Goal: Entertainment & Leisure: Consume media (video, audio)

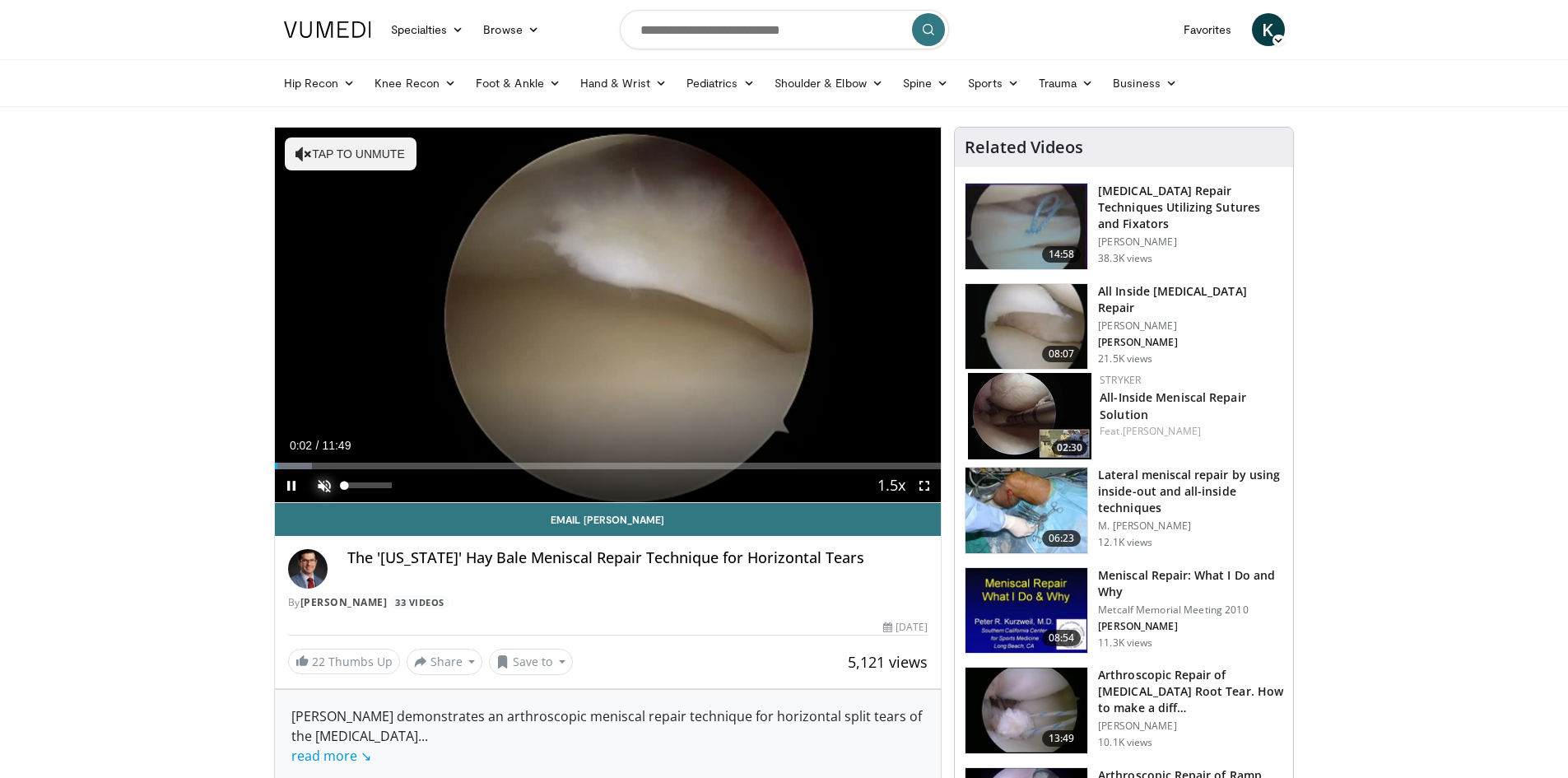
click at [332, 487] on span "Video Player" at bounding box center [324, 485] width 33 height 33
click at [348, 462] on div "Progress Bar" at bounding box center [348, 466] width 2 height 7
click at [395, 458] on div "Loaded : 19.56% 01:17 02:06" at bounding box center [609, 461] width 666 height 16
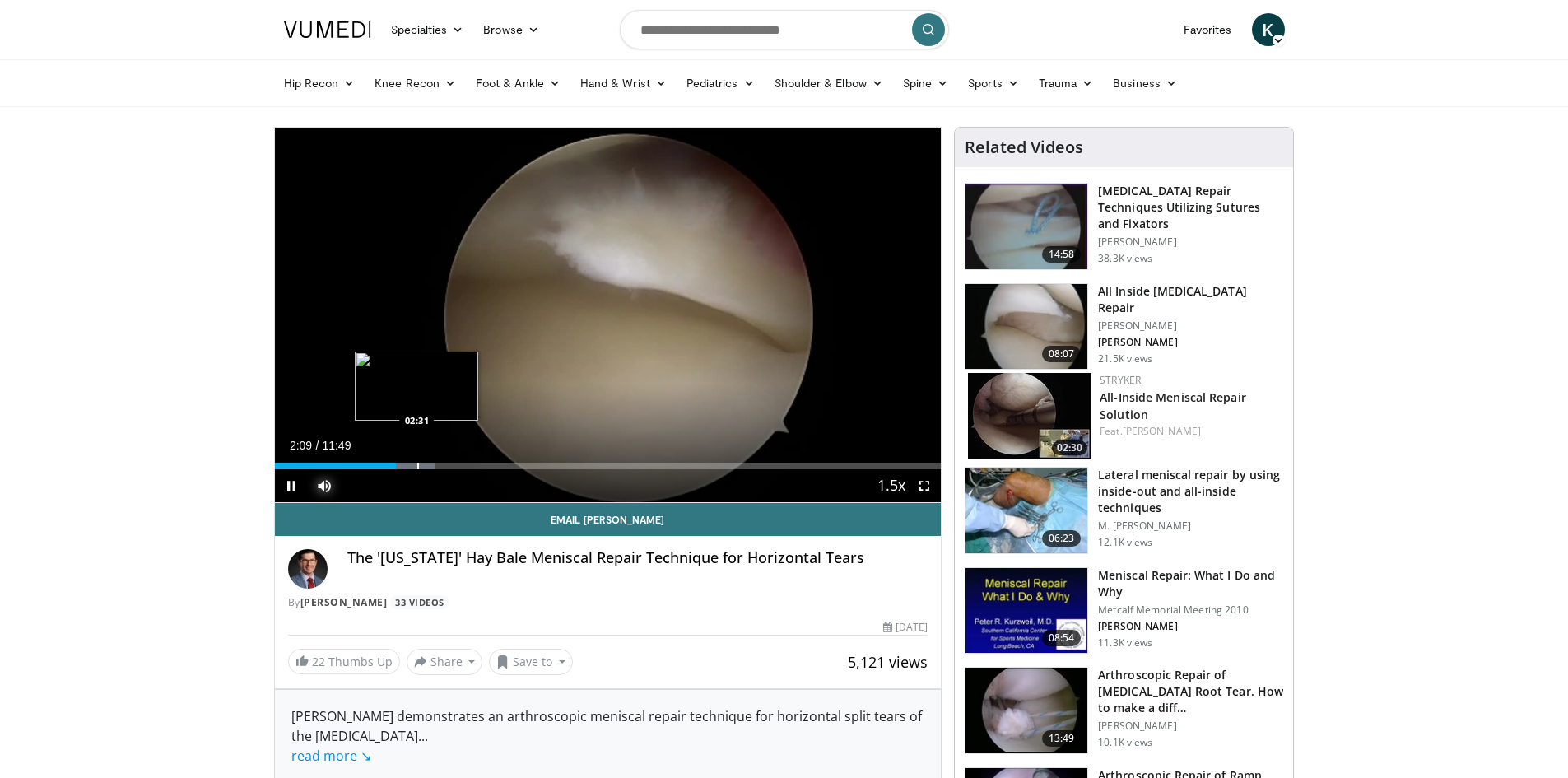
click at [416, 461] on div "Loaded : 23.99% 02:09 02:31" at bounding box center [609, 461] width 666 height 16
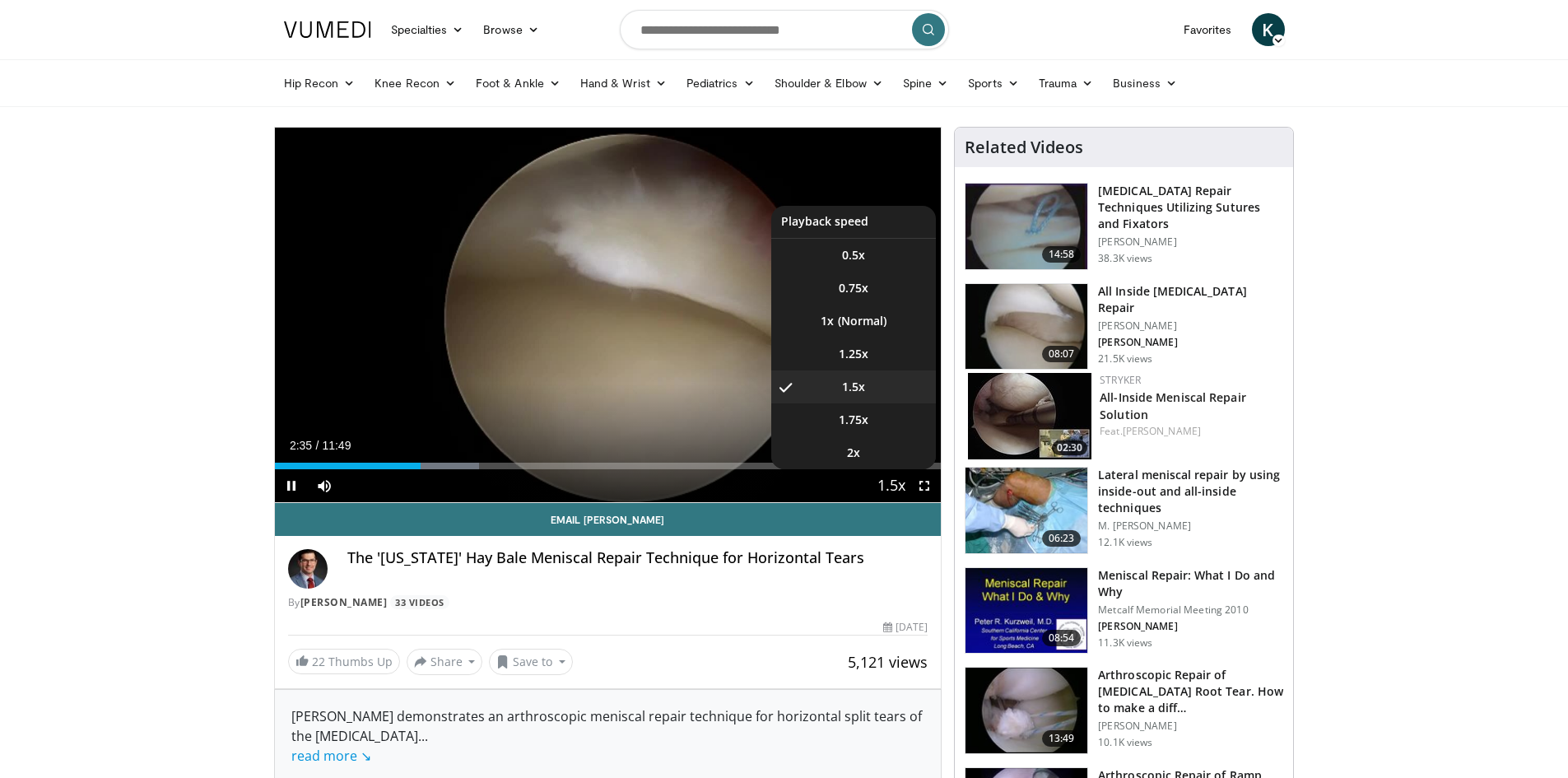
click at [881, 480] on span "Video Player" at bounding box center [891, 486] width 23 height 33
click at [854, 353] on span "1.25x" at bounding box center [853, 354] width 29 height 17
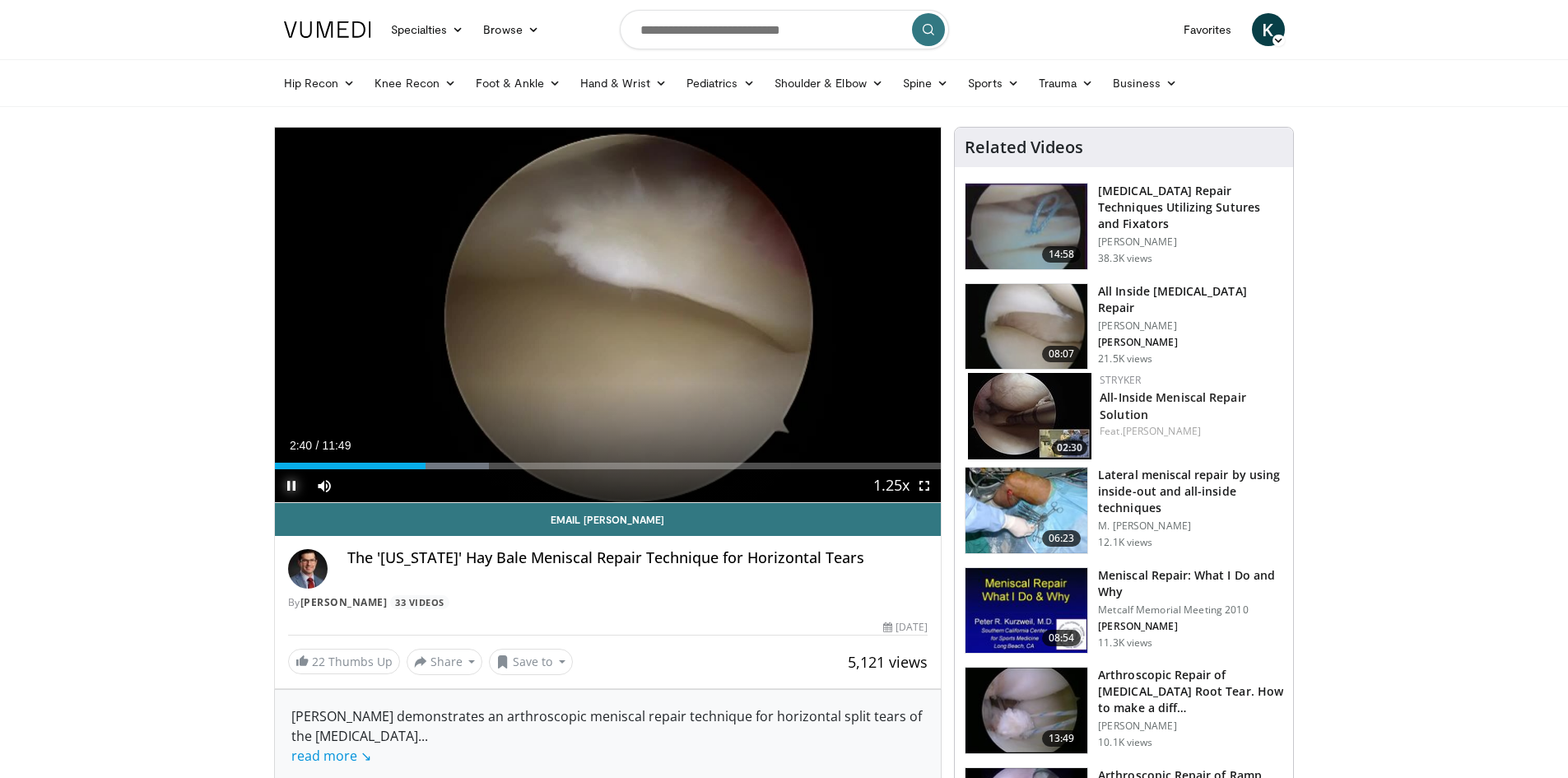
click at [286, 483] on span "Video Player" at bounding box center [291, 485] width 33 height 33
click at [291, 493] on span "Video Player" at bounding box center [291, 485] width 33 height 33
click at [440, 467] on div "Progress Bar" at bounding box center [440, 466] width 2 height 7
click at [516, 464] on div "Progress Bar" at bounding box center [517, 466] width 2 height 7
click at [543, 466] on div "Progress Bar" at bounding box center [544, 466] width 2 height 7
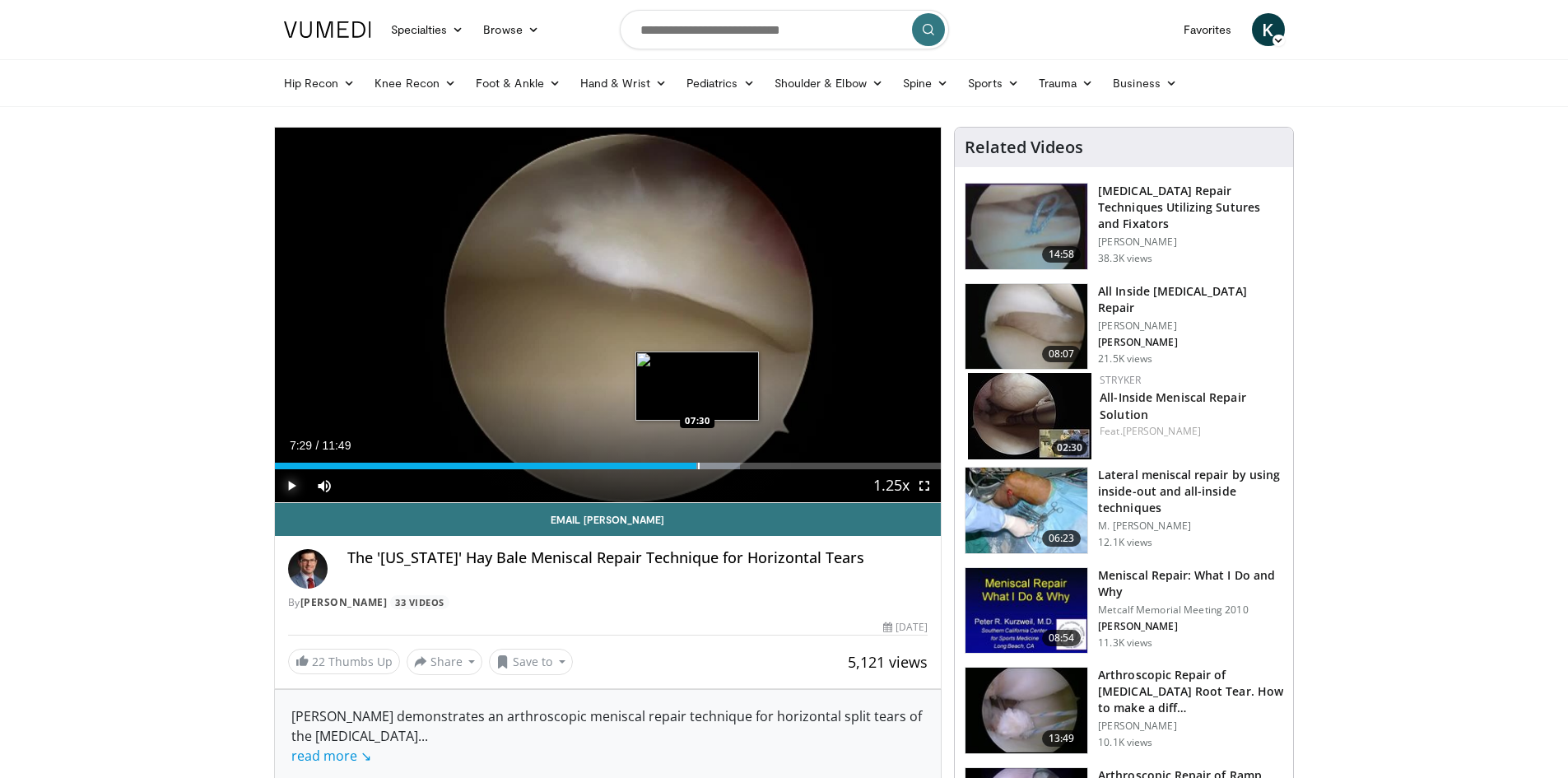
click at [698, 465] on div "Progress Bar" at bounding box center [699, 466] width 2 height 7
click at [760, 468] on div "Progress Bar" at bounding box center [760, 466] width 2 height 7
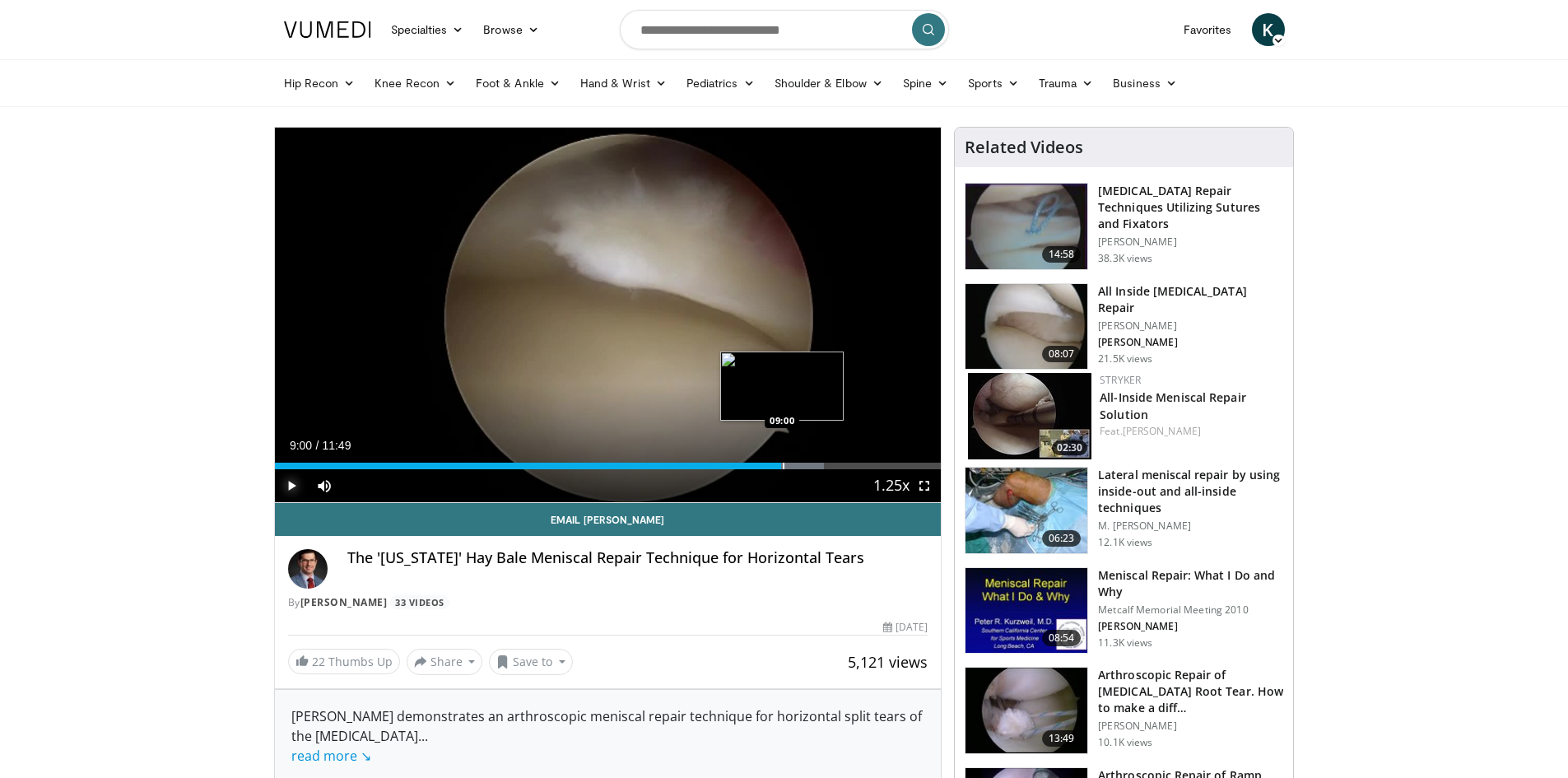
click at [783, 466] on div "Progress Bar" at bounding box center [784, 466] width 2 height 7
click at [823, 467] on div "Progress Bar" at bounding box center [823, 466] width 2 height 7
click at [286, 486] on span "Video Player" at bounding box center [291, 485] width 33 height 33
